Goal: Information Seeking & Learning: Learn about a topic

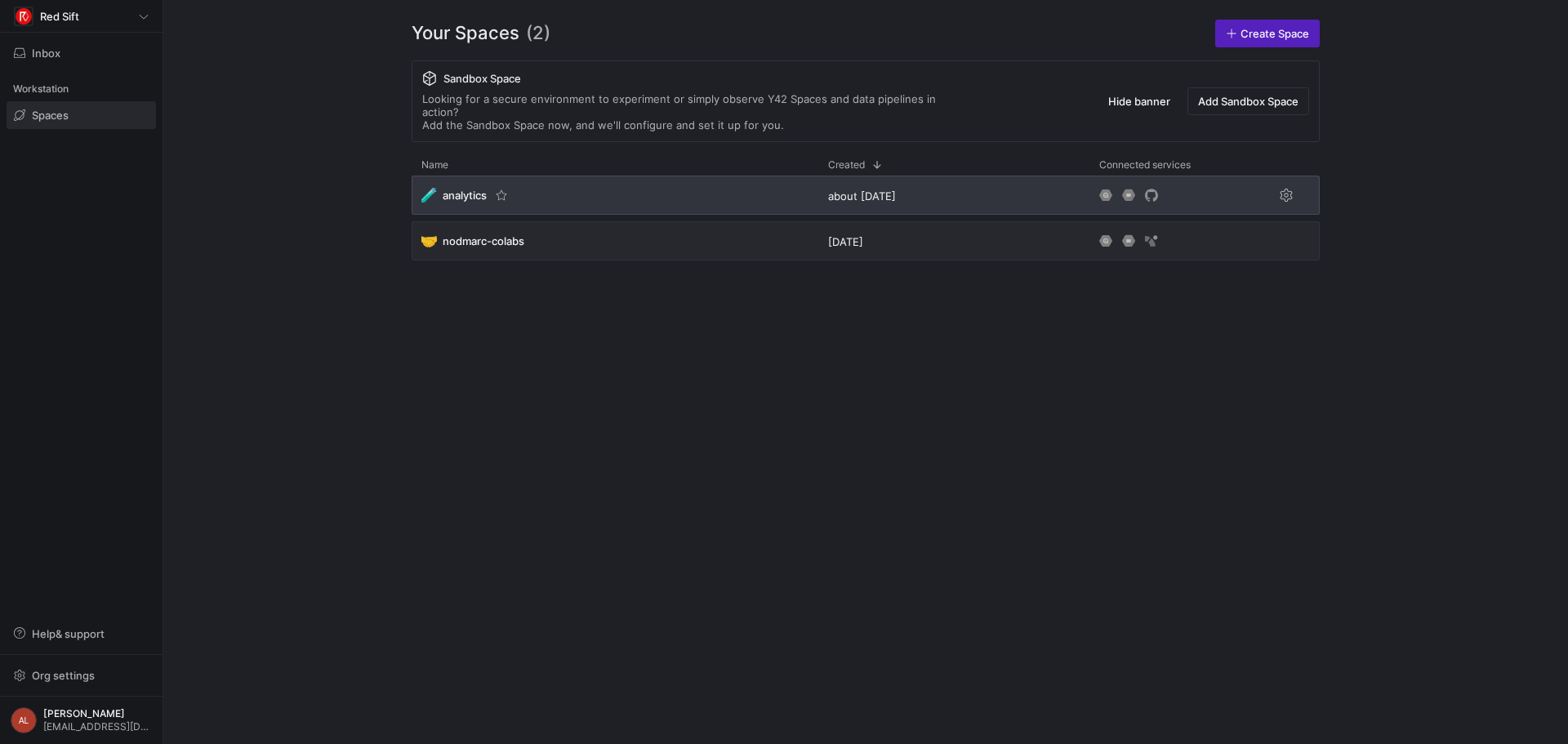
click at [601, 193] on div "🧪 analytics" at bounding box center [614, 195] width 407 height 39
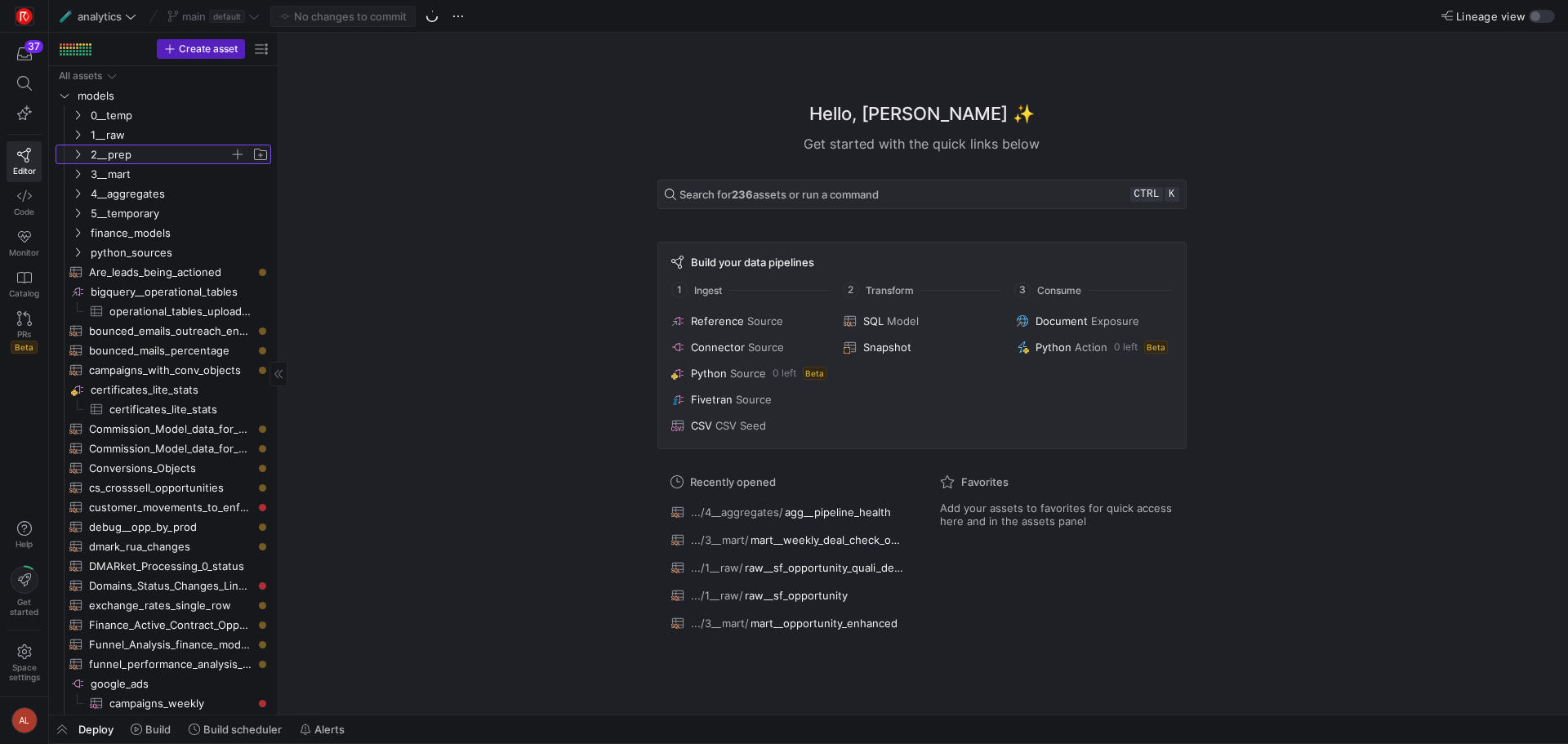
click at [77, 158] on icon "Press SPACE to select this row." at bounding box center [78, 154] width 12 height 10
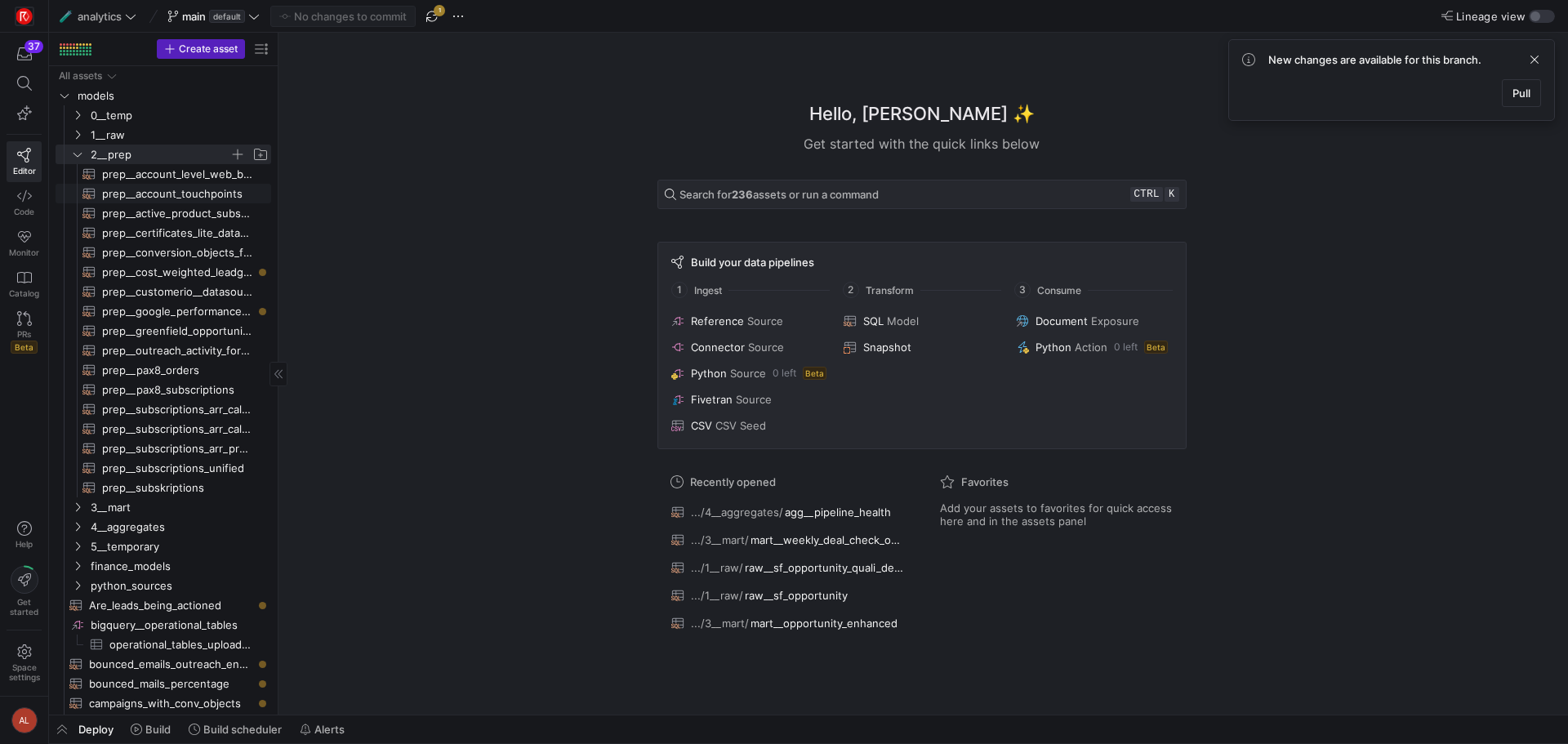
click at [175, 195] on span "prep__account_touchpoints​​​​​​​​​​" at bounding box center [177, 194] width 150 height 18
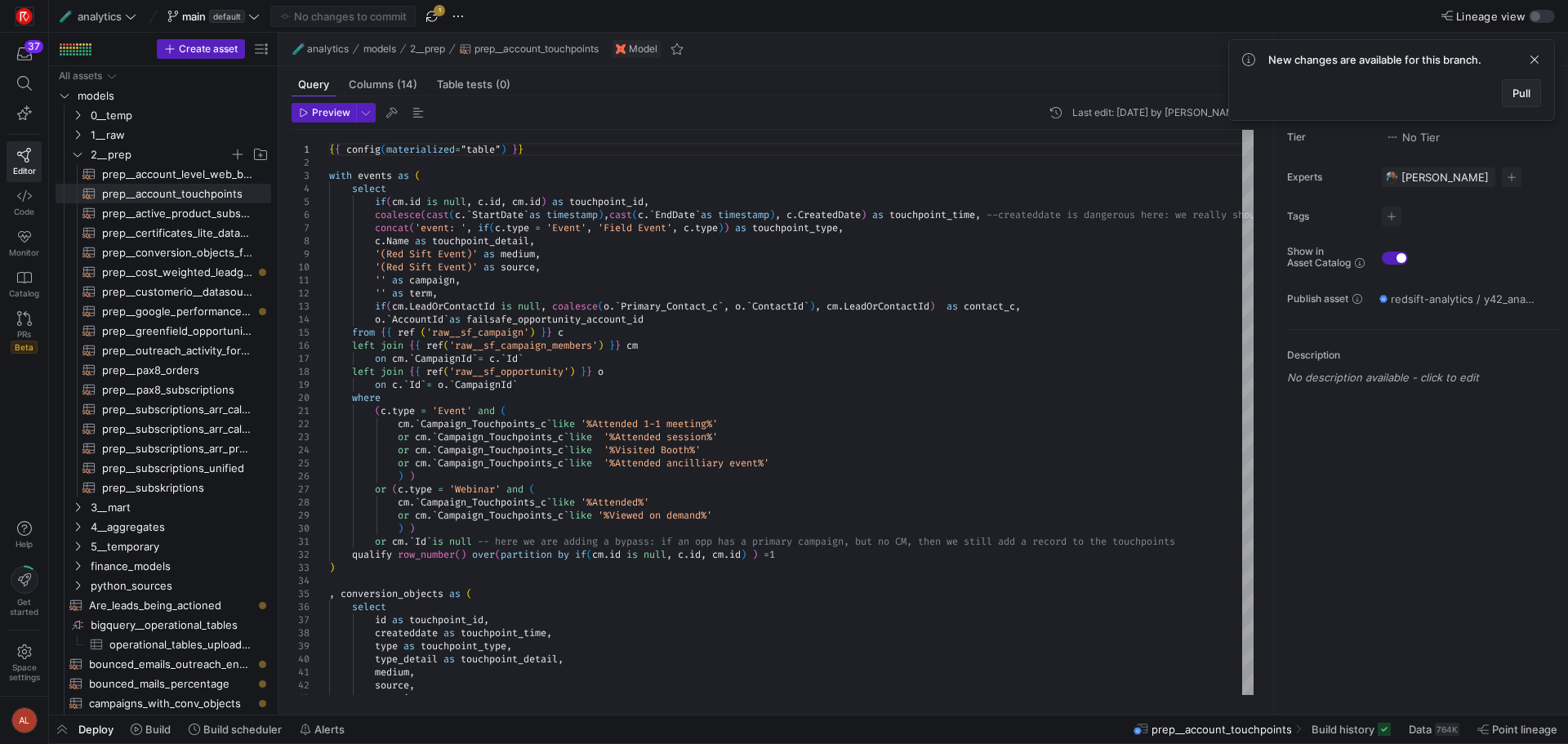
click at [1520, 93] on span "Pull" at bounding box center [1520, 93] width 18 height 13
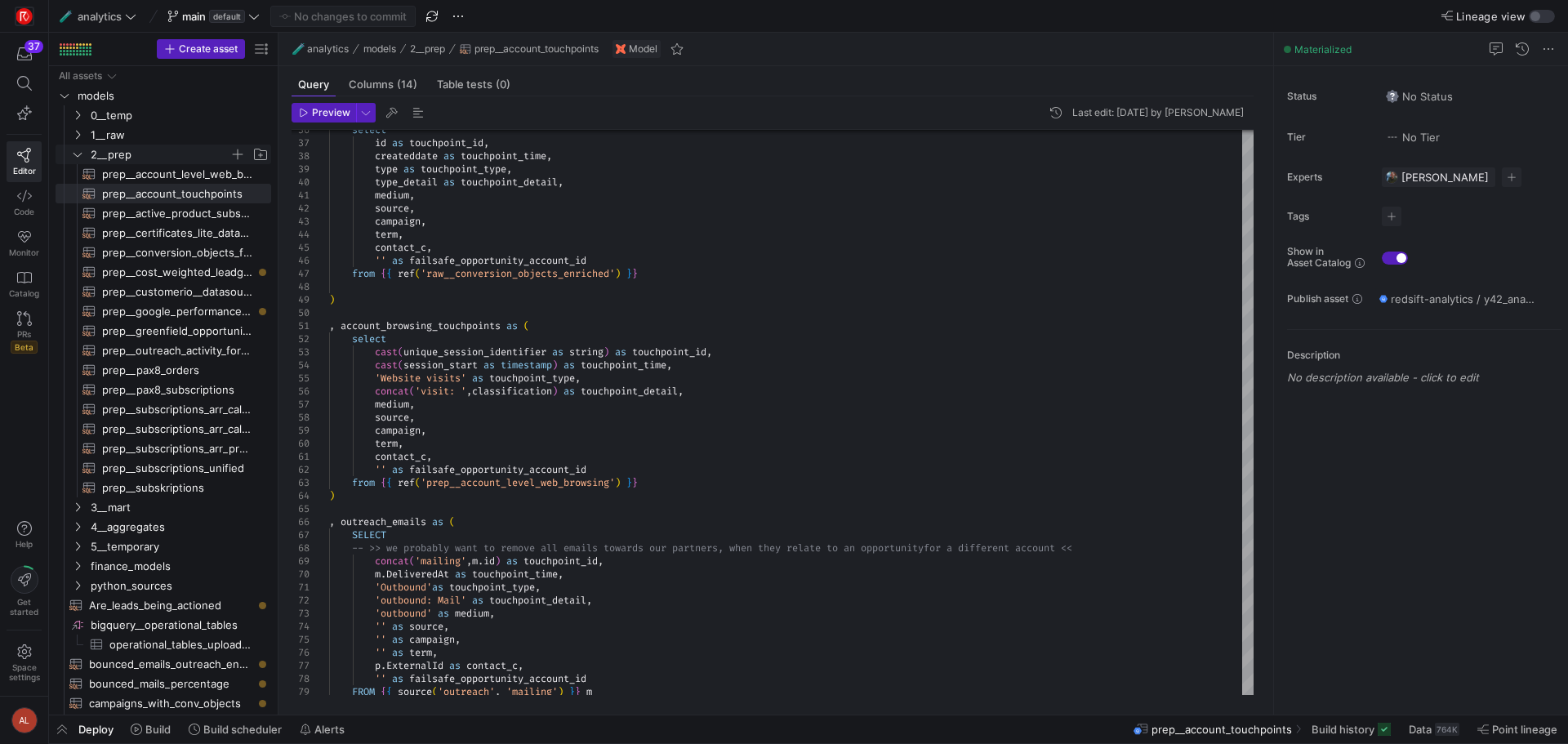
click at [82, 155] on icon "Press SPACE to select this row." at bounding box center [78, 154] width 12 height 10
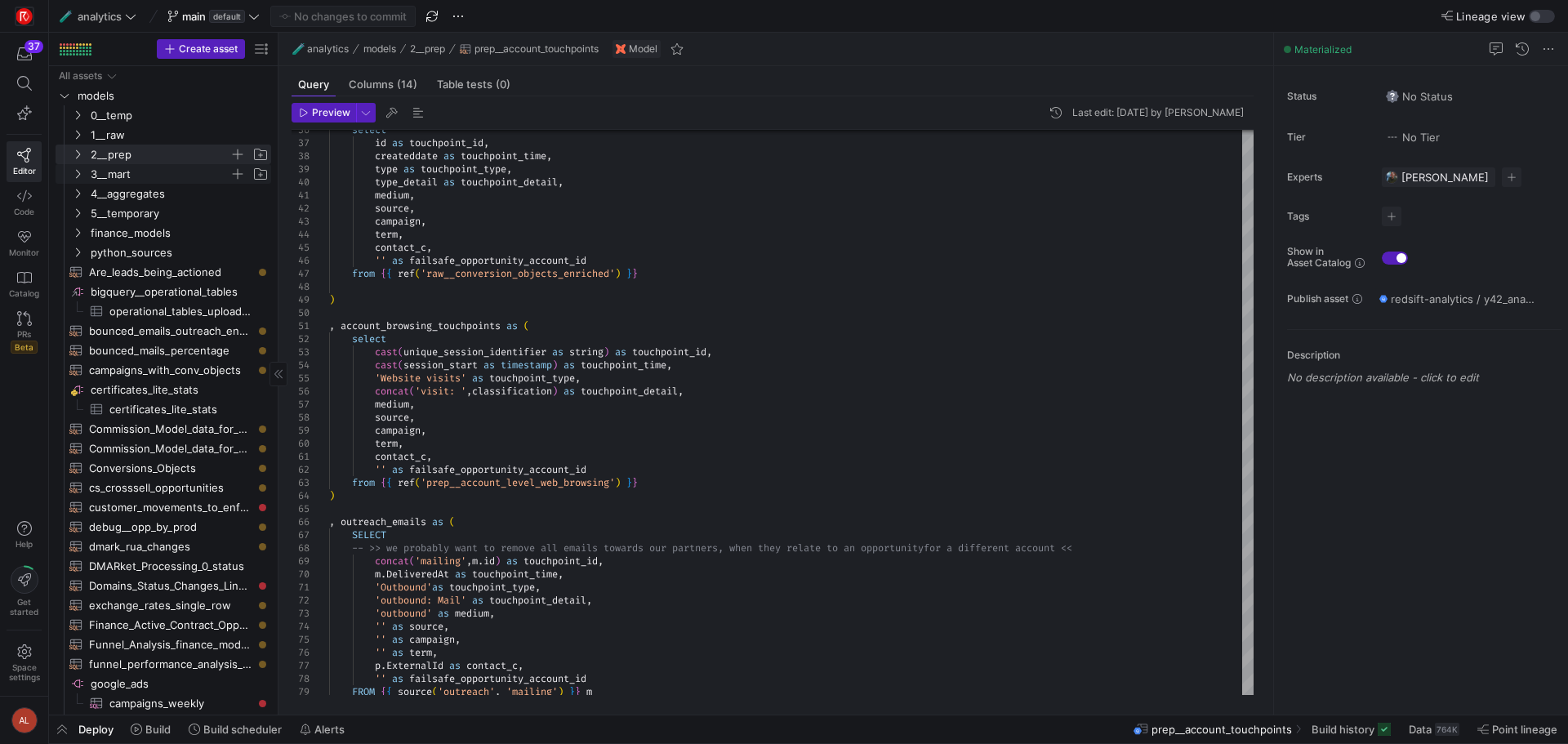
click at [81, 169] on icon "Press SPACE to select this row." at bounding box center [78, 174] width 12 height 10
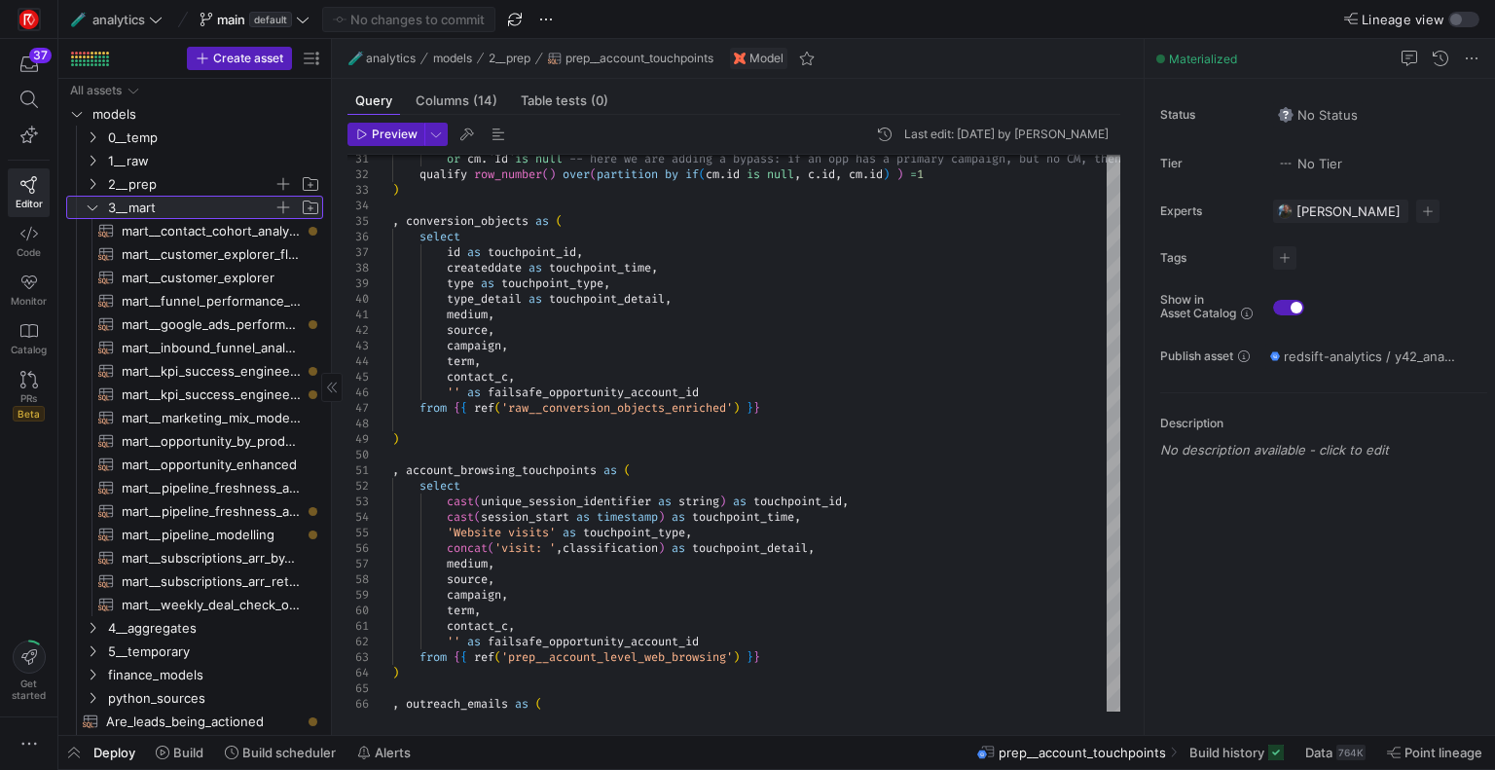
click at [90, 205] on icon at bounding box center [93, 207] width 14 height 12
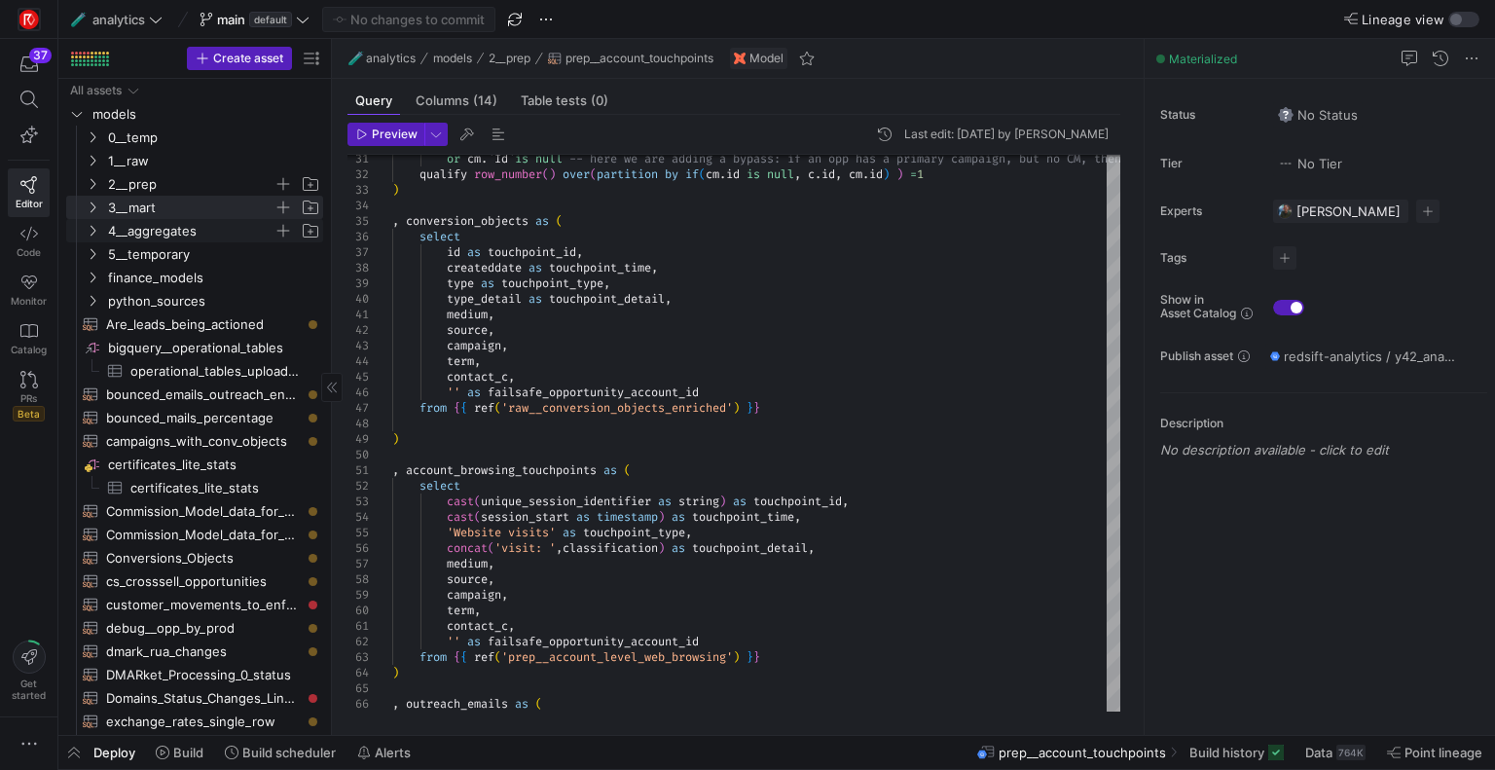
click at [93, 229] on icon "Press SPACE to select this row." at bounding box center [93, 231] width 5 height 11
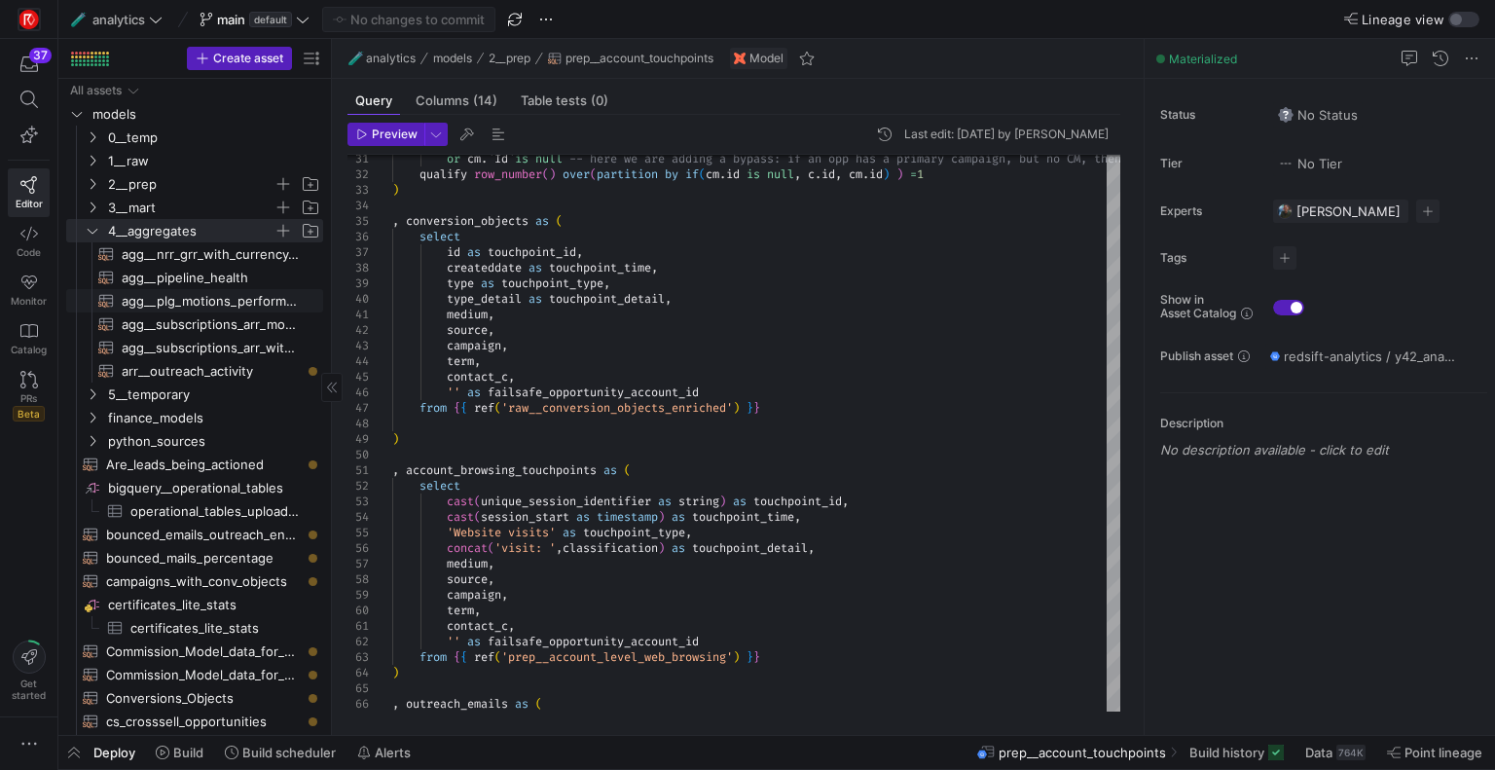
click at [191, 299] on span "agg__plg_motions_performance​​​​​​​​​​" at bounding box center [211, 301] width 179 height 22
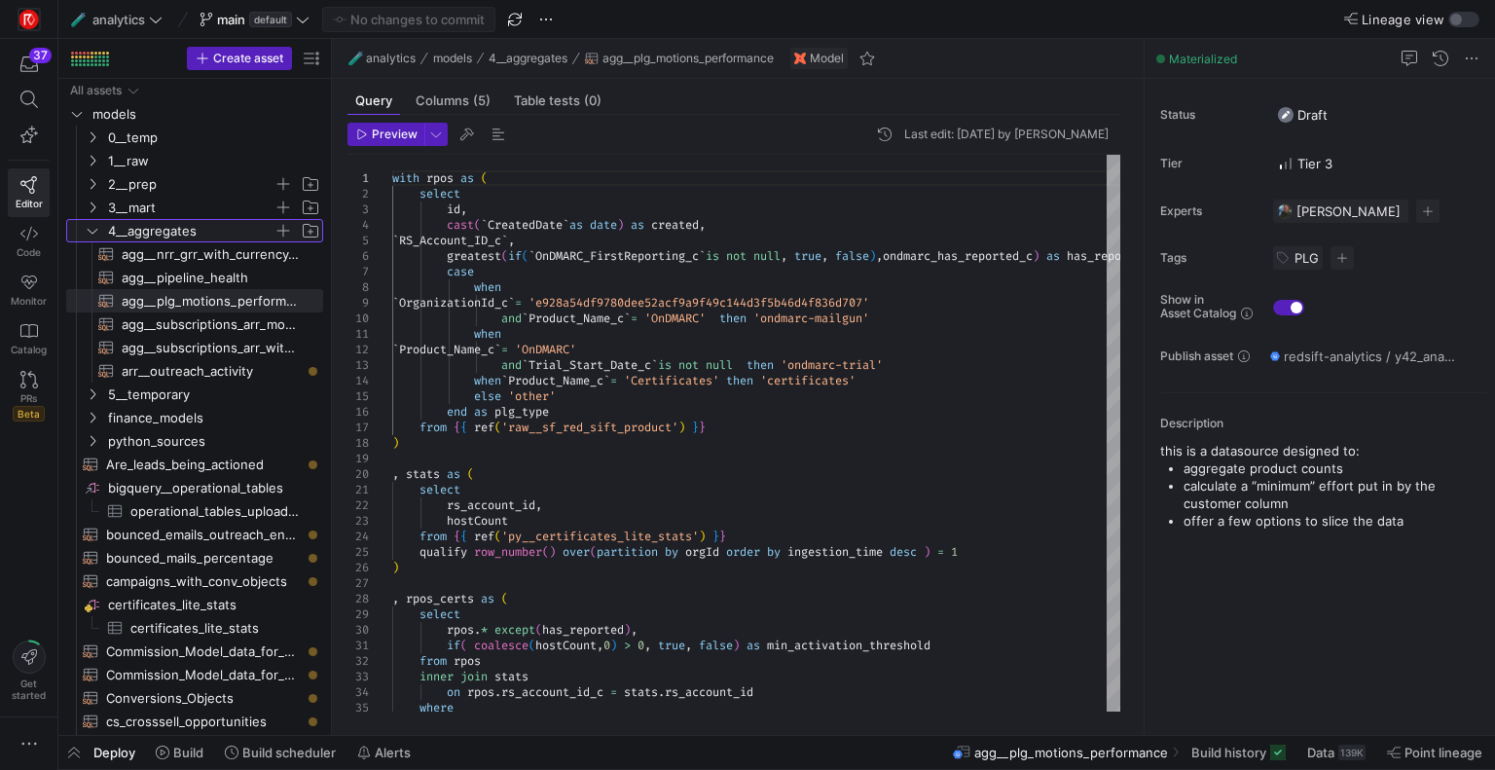
click at [92, 230] on icon "Press SPACE to select this row." at bounding box center [93, 231] width 14 height 12
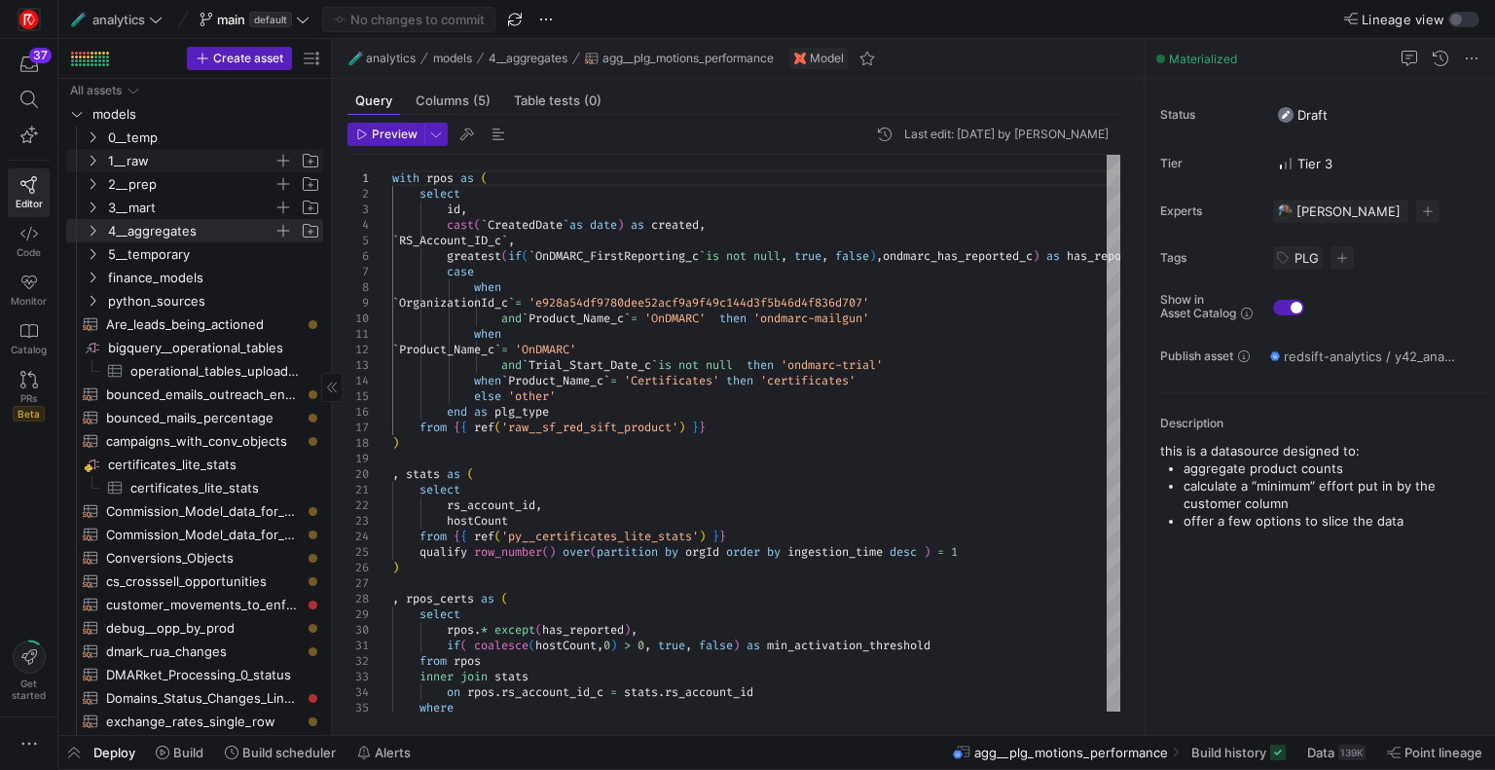
click at [92, 153] on y42-icon "Press SPACE to select this row." at bounding box center [93, 161] width 16 height 16
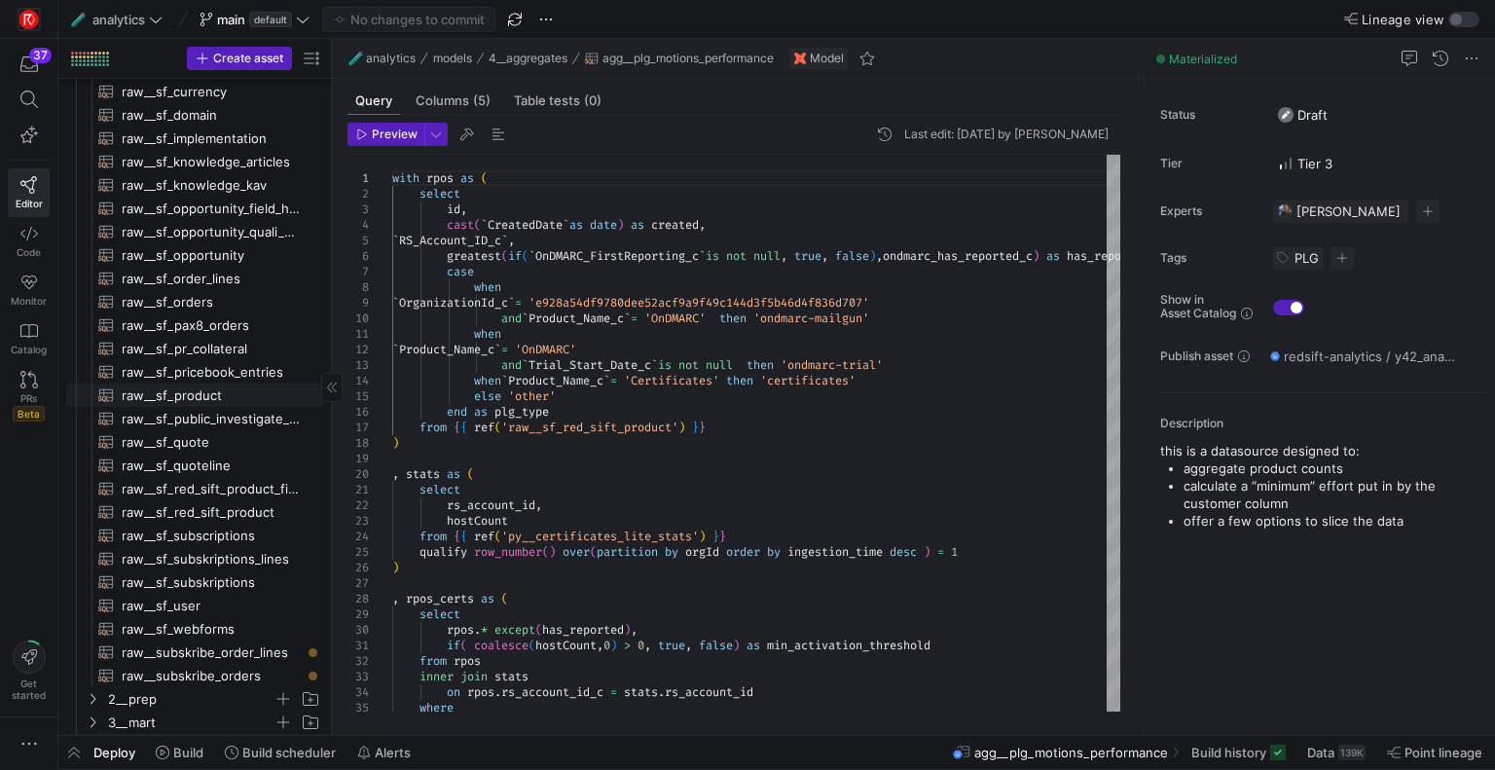
scroll to position [490, 0]
click at [214, 513] on span "raw__sf_red_sift_product​​​​​​​​​​" at bounding box center [211, 511] width 179 height 22
type textarea "{{ config( materialized="incremental", unique_key='id', incremental_strategy='m…"
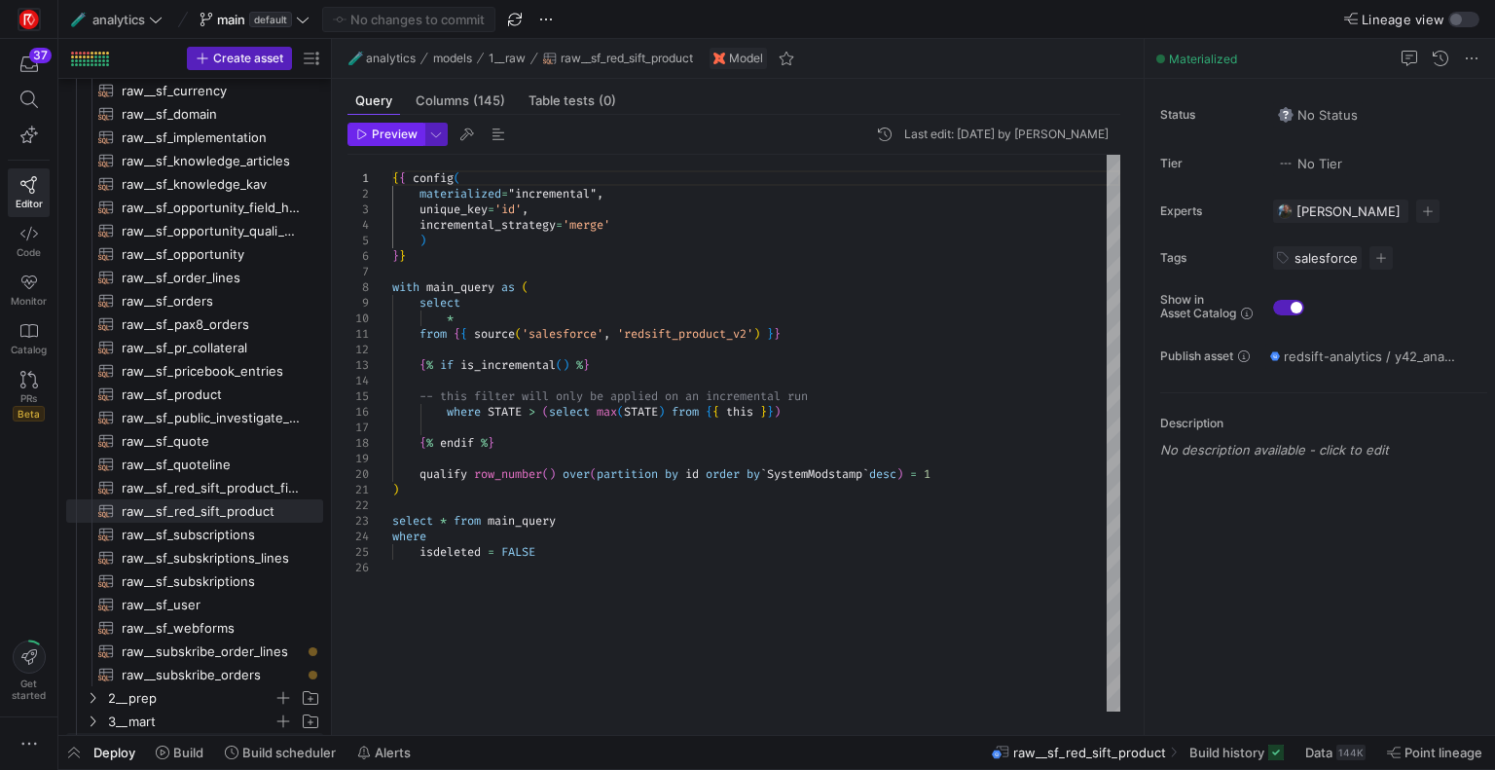
click at [401, 144] on span "button" at bounding box center [385, 134] width 75 height 21
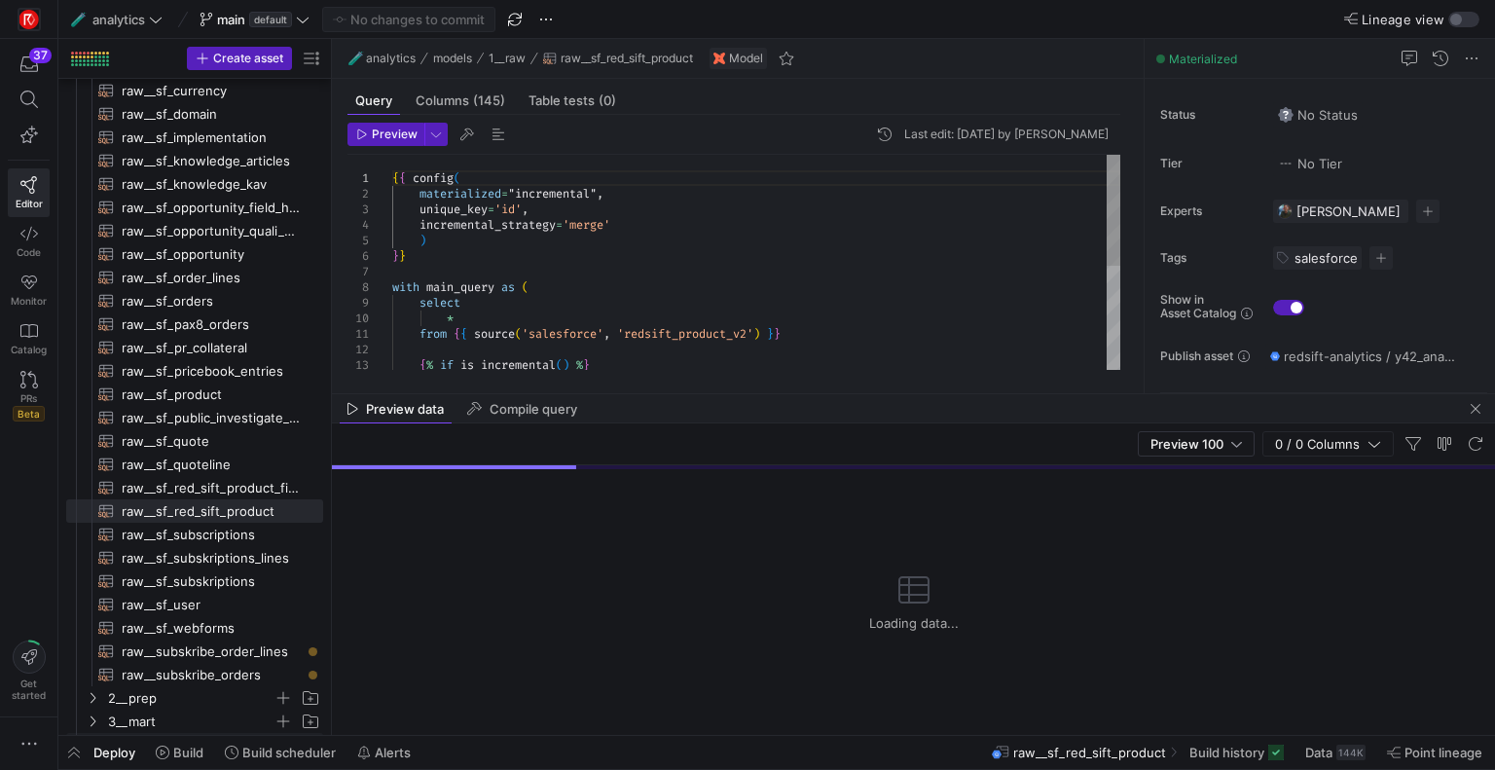
drag, startPoint x: 867, startPoint y: 390, endPoint x: 857, endPoint y: 212, distance: 178.4
click at [857, 212] on mat-tab-group "Query Columns (145) Table tests (0) Preview Last edit: [DATE] by [PERSON_NAME] …" at bounding box center [734, 236] width 804 height 314
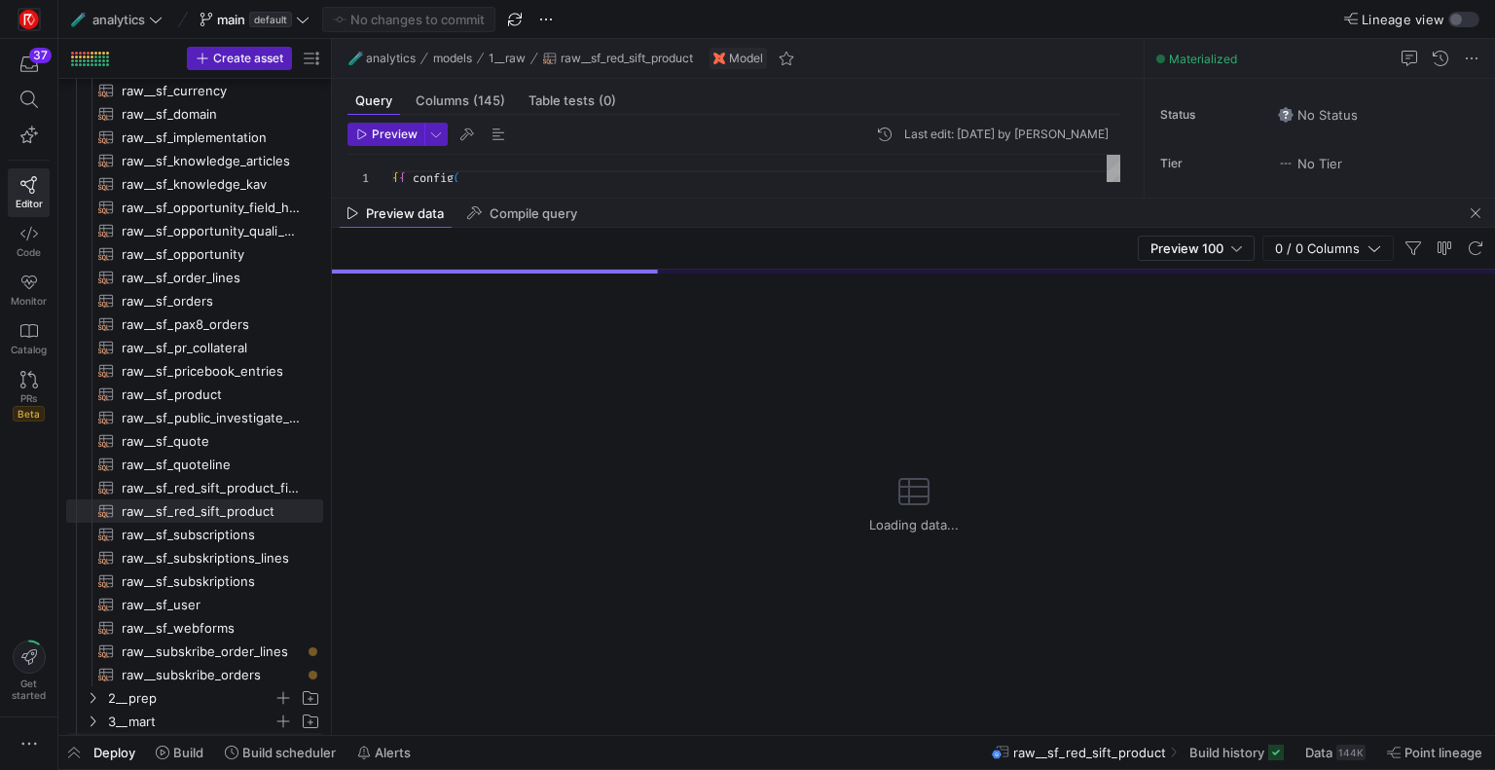
drag, startPoint x: 845, startPoint y: 392, endPoint x: 872, endPoint y: 176, distance: 217.8
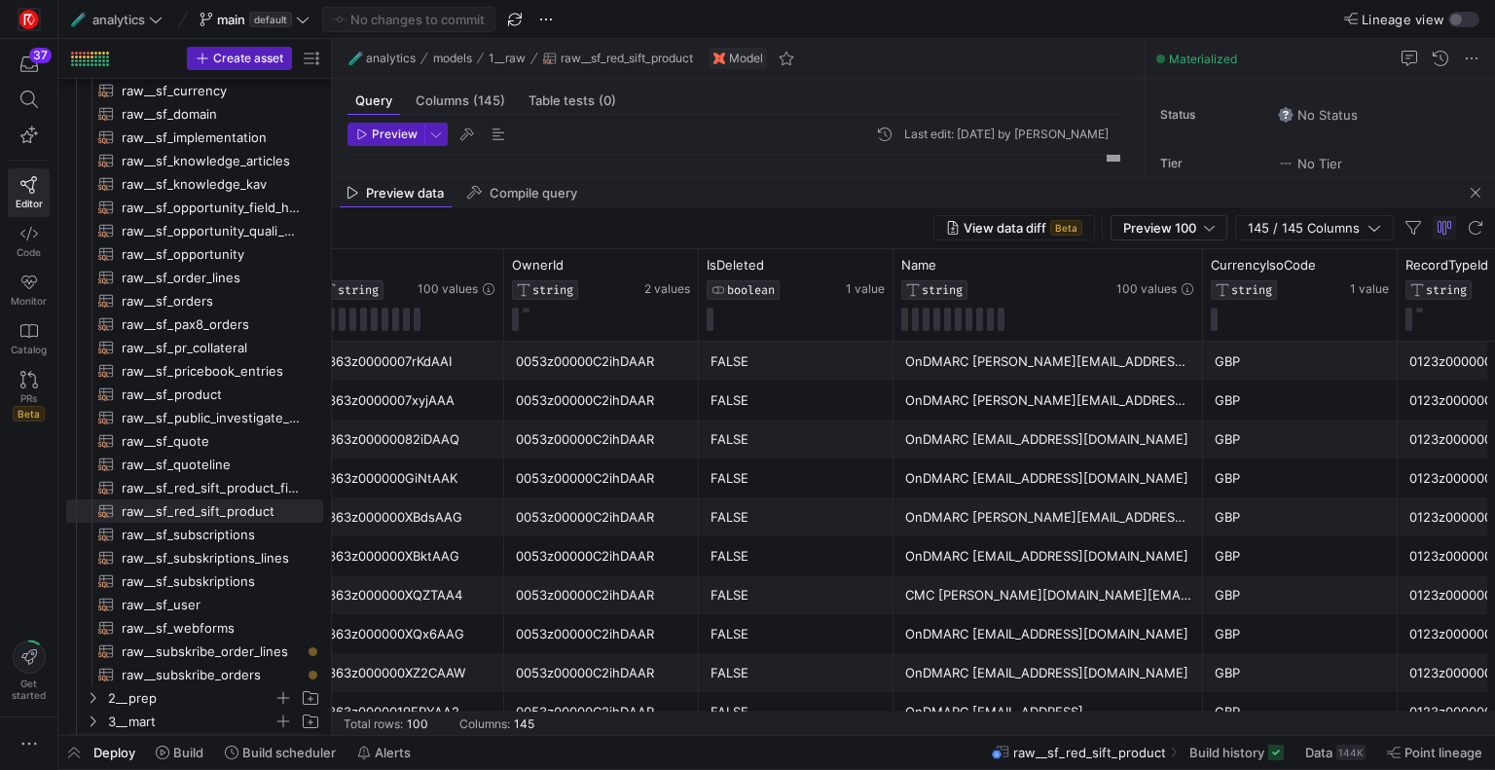
scroll to position [0, 62]
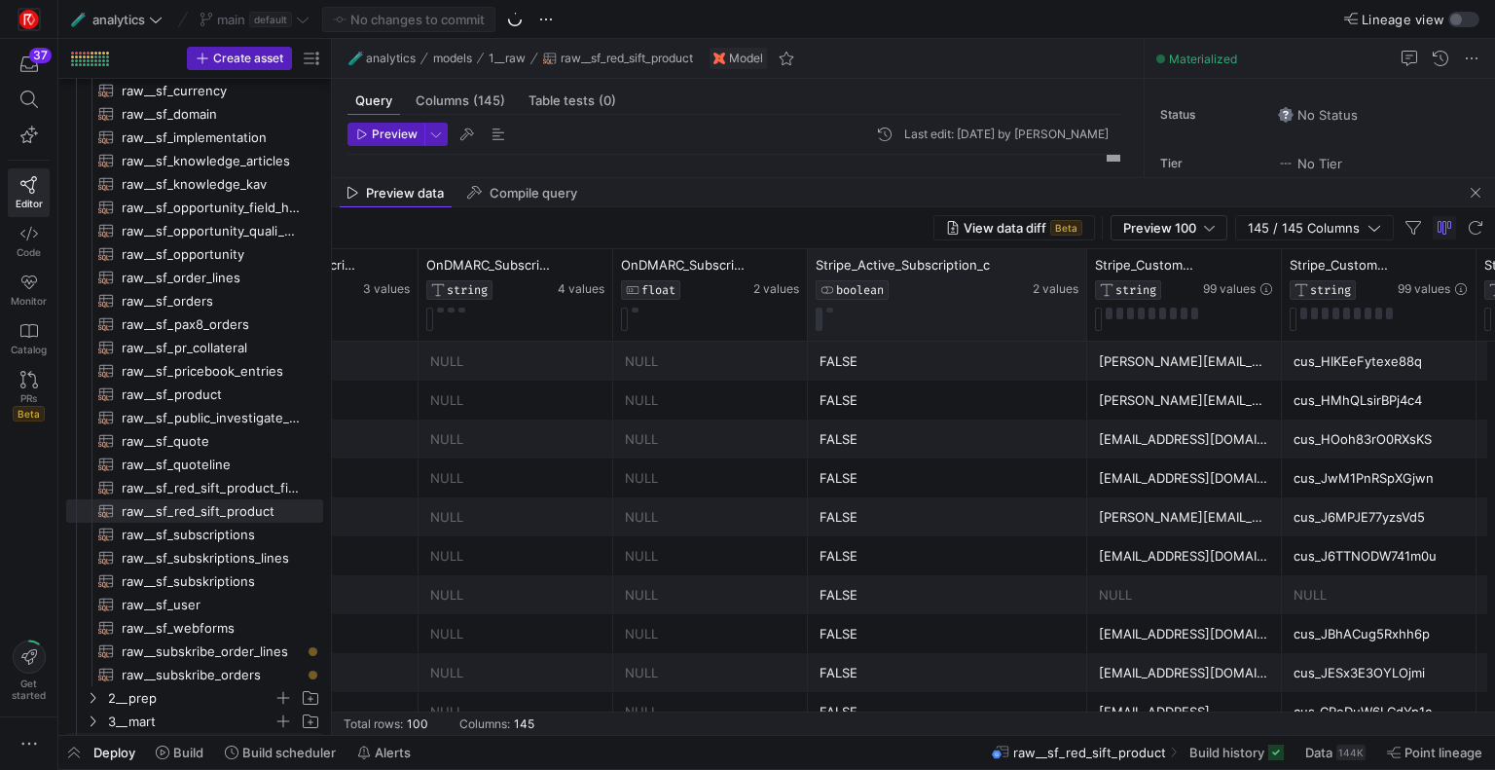
drag, startPoint x: 998, startPoint y: 286, endPoint x: 1113, endPoint y: 287, distance: 114.8
click at [1090, 287] on div at bounding box center [1086, 294] width 8 height 91
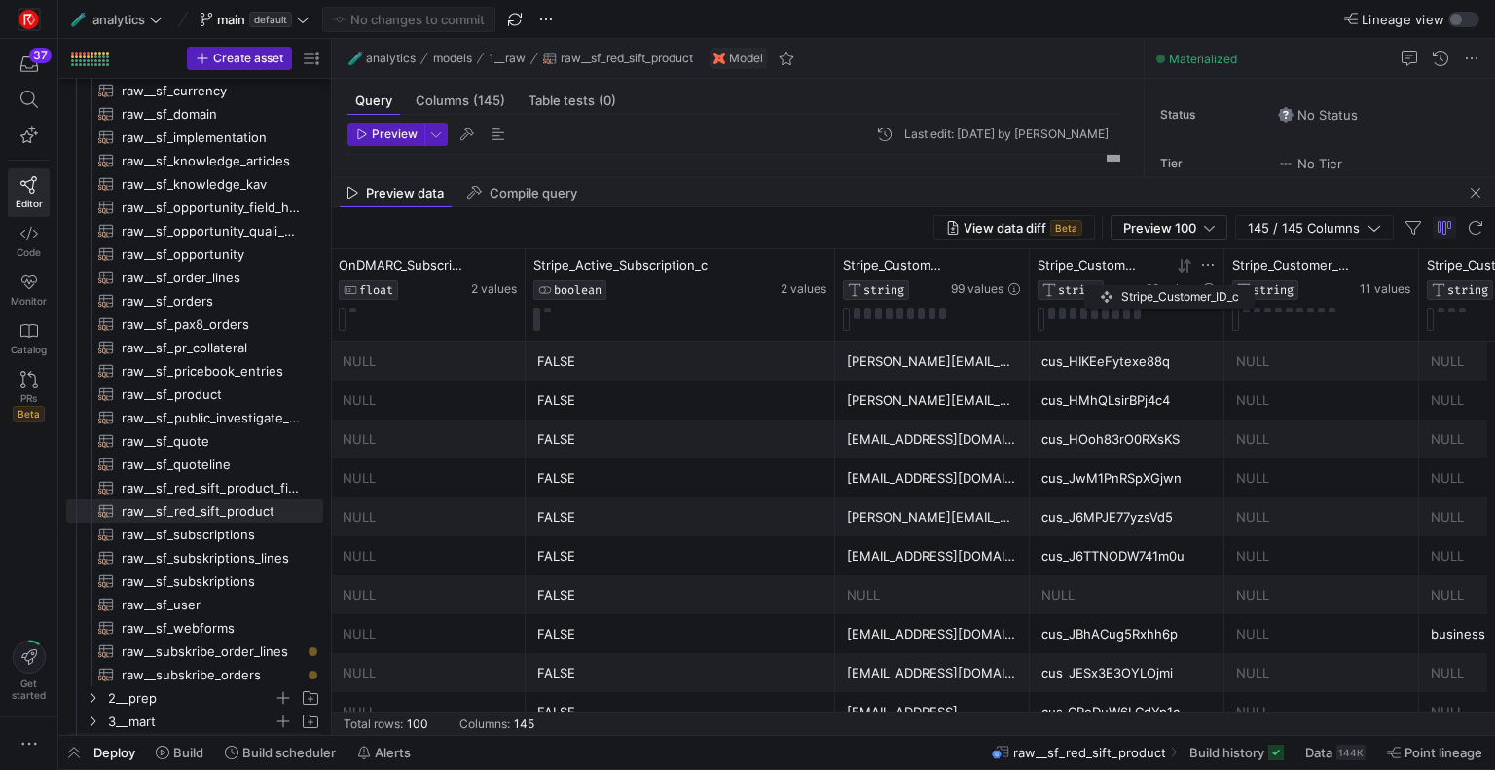
drag, startPoint x: 1031, startPoint y: 278, endPoint x: 1107, endPoint y: 281, distance: 76.9
click at [1107, 281] on div "Stripe_Customer_ID_c STRING 99 values" at bounding box center [1127, 294] width 195 height 91
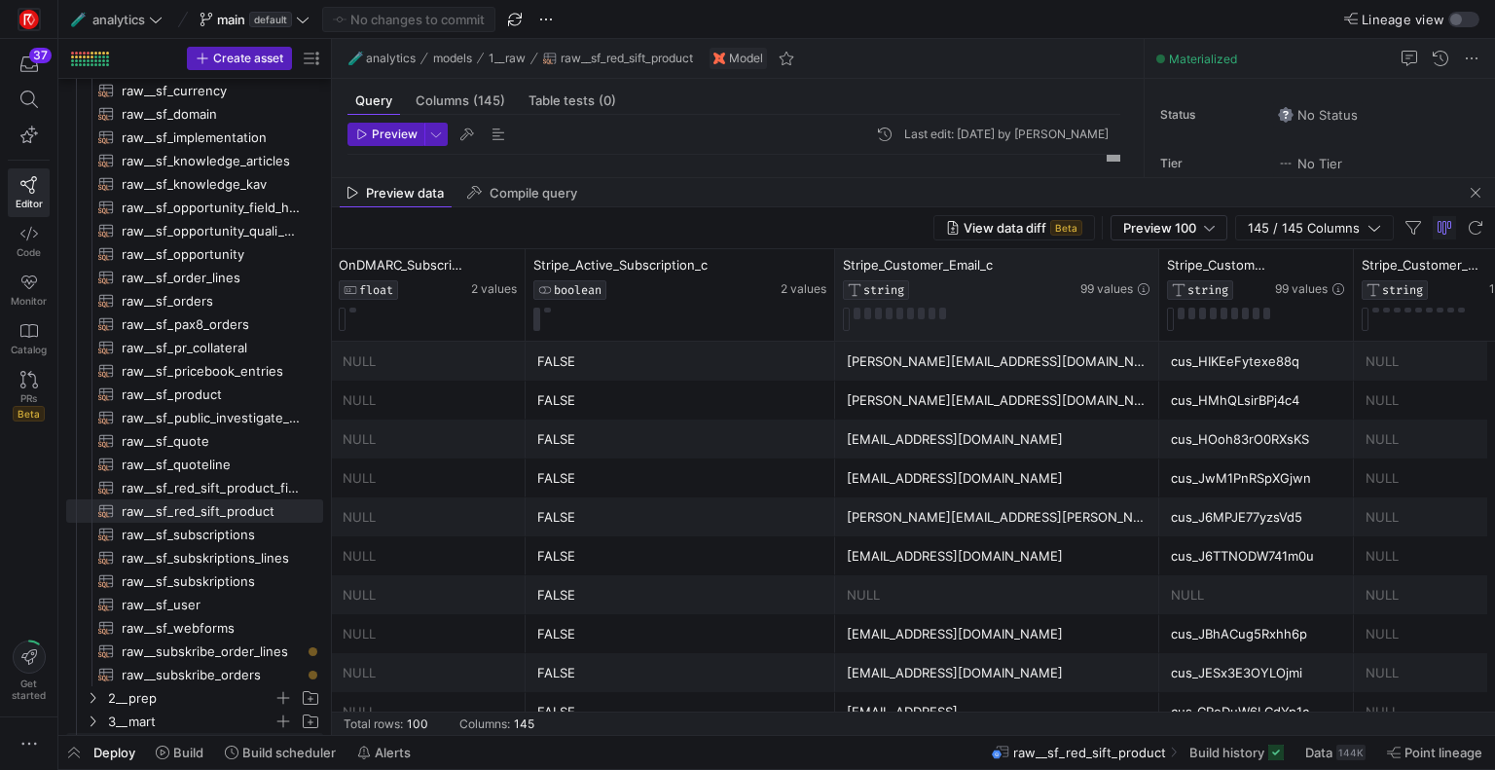
drag, startPoint x: 1026, startPoint y: 274, endPoint x: 1155, endPoint y: 252, distance: 131.4
click at [1155, 252] on div at bounding box center [1158, 294] width 8 height 91
